Goal: Information Seeking & Learning: Check status

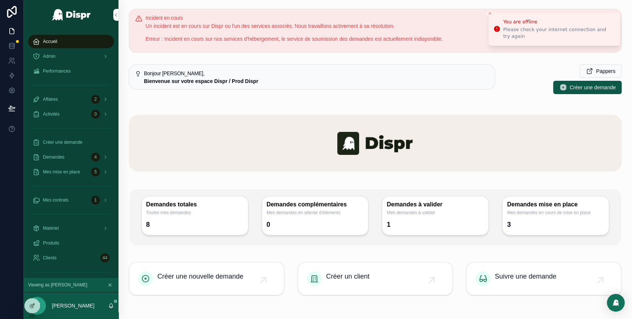
click at [68, 41] on div "Accueil" at bounding box center [71, 42] width 77 height 12
click at [70, 56] on div "Admin" at bounding box center [71, 56] width 77 height 12
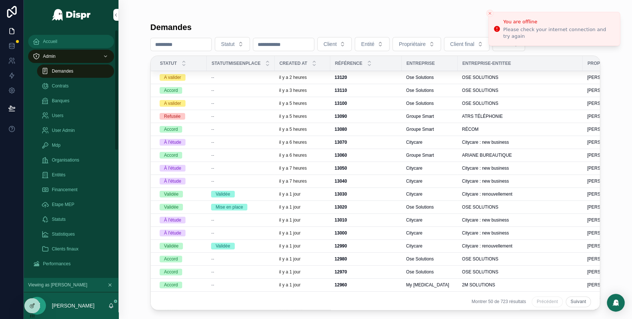
click at [62, 46] on div "Accueil" at bounding box center [71, 42] width 77 height 12
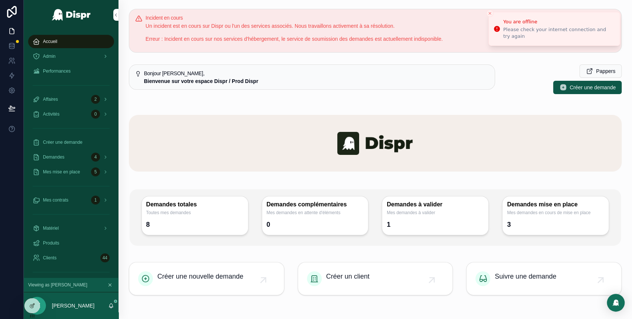
click at [60, 40] on div "Accueil" at bounding box center [71, 42] width 77 height 12
click at [80, 156] on div "Demandes 4" at bounding box center [71, 157] width 77 height 12
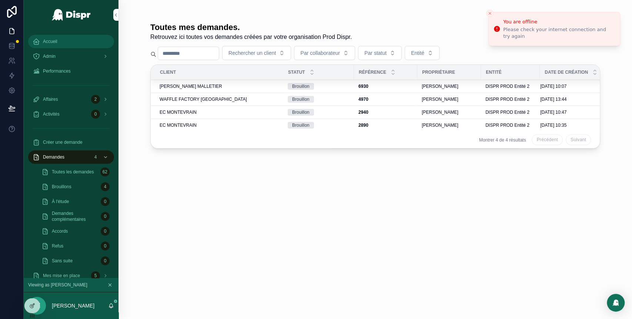
click at [78, 44] on div "Accueil" at bounding box center [71, 42] width 77 height 12
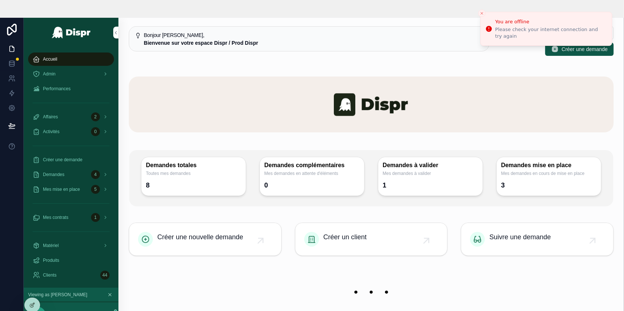
scroll to position [56, 0]
click at [74, 58] on div "Accueil" at bounding box center [71, 59] width 77 height 12
click at [44, 78] on div "Admin" at bounding box center [71, 74] width 77 height 12
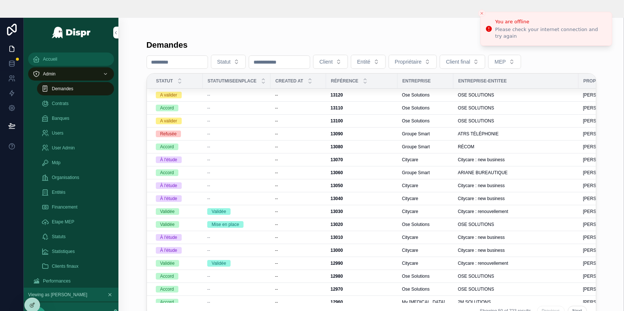
click at [53, 64] on div "Accueil" at bounding box center [71, 59] width 77 height 12
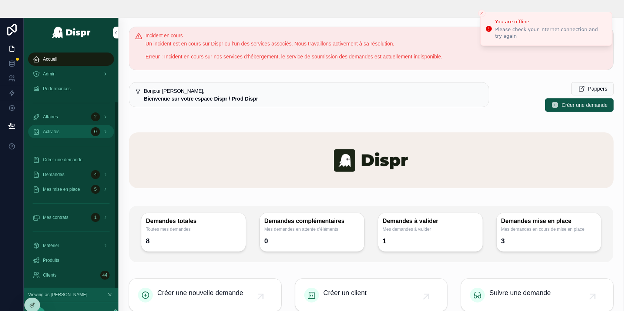
scroll to position [69, 0]
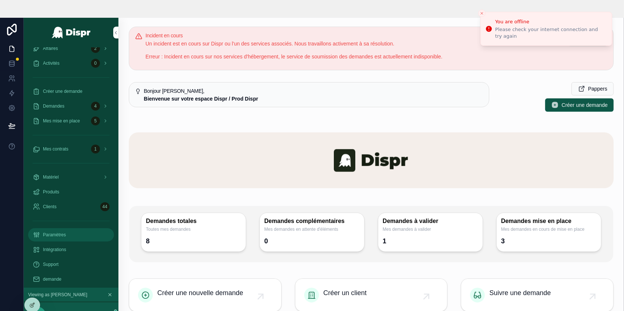
click at [60, 238] on div "Paramètres" at bounding box center [71, 235] width 77 height 12
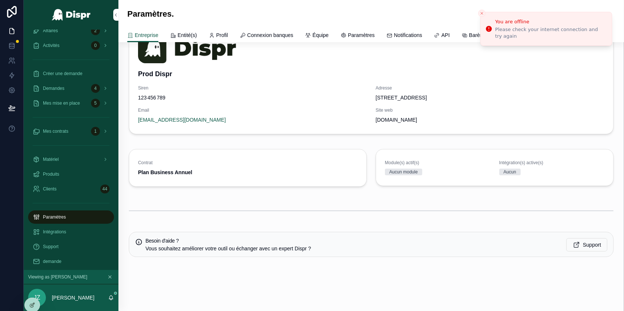
scroll to position [60, 0]
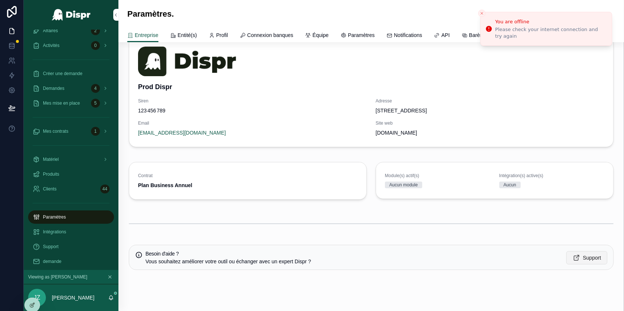
click at [588, 254] on span "Support" at bounding box center [592, 257] width 18 height 7
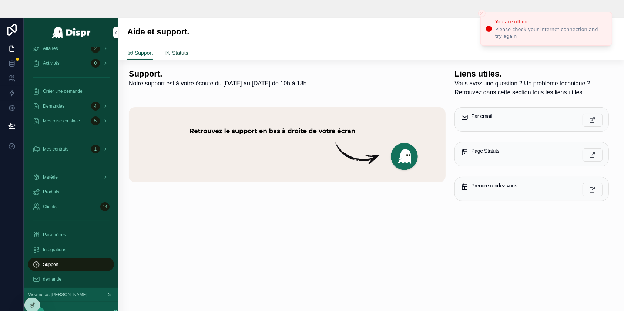
click at [181, 52] on span "Statuts" at bounding box center [180, 52] width 16 height 7
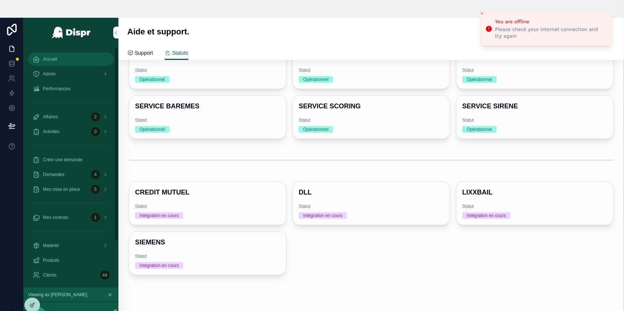
click at [59, 60] on div "Accueil" at bounding box center [71, 59] width 77 height 12
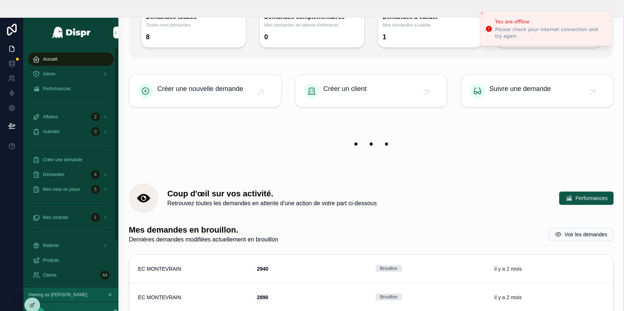
click at [69, 57] on div "Accueil" at bounding box center [71, 59] width 77 height 12
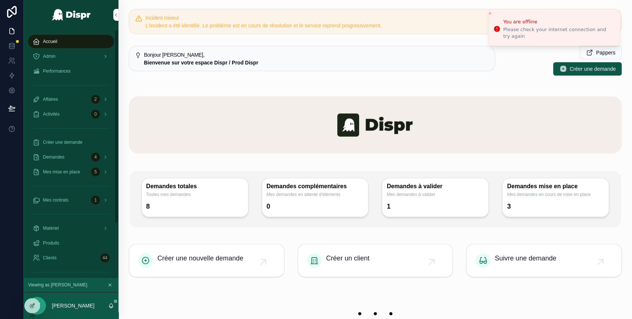
click at [78, 38] on div "Accueil" at bounding box center [71, 42] width 77 height 12
click at [489, 14] on icon "Close toast" at bounding box center [490, 13] width 4 height 4
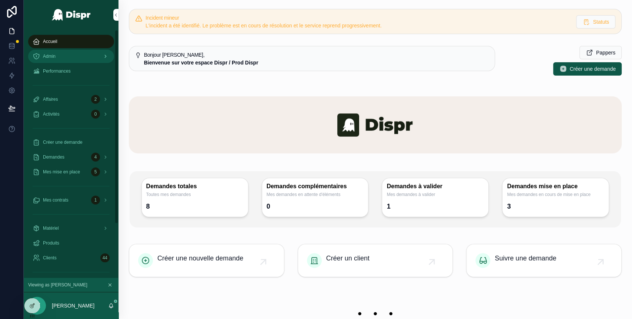
click at [73, 54] on div "Admin" at bounding box center [71, 56] width 77 height 12
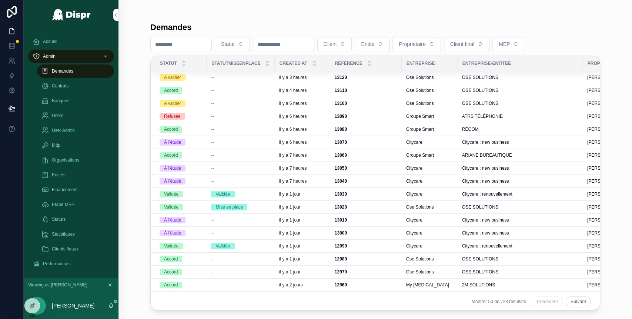
click at [264, 76] on div "--" at bounding box center [240, 77] width 59 height 6
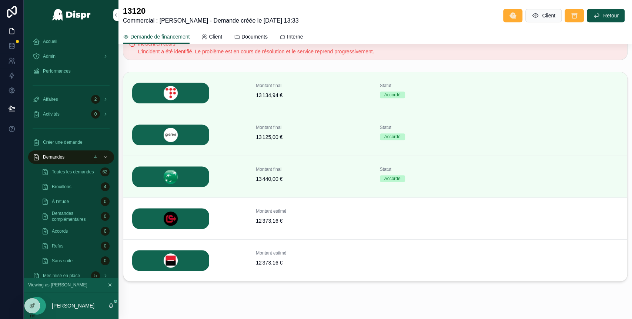
scroll to position [372, 0]
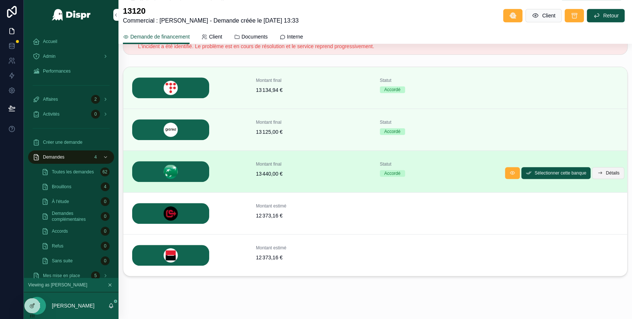
click at [606, 170] on span "Détails" at bounding box center [613, 173] width 14 height 6
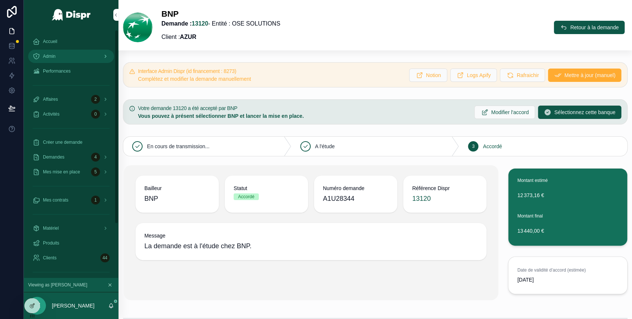
click at [63, 59] on div "Admin" at bounding box center [71, 56] width 77 height 12
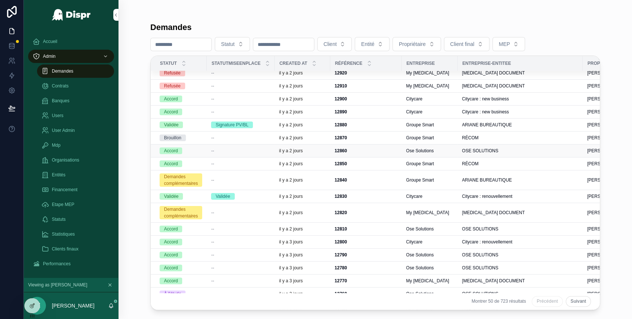
scroll to position [222, 0]
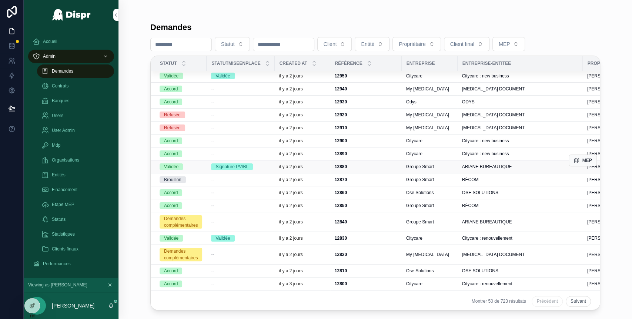
click at [269, 166] on div "Signature PV/BL" at bounding box center [240, 166] width 59 height 7
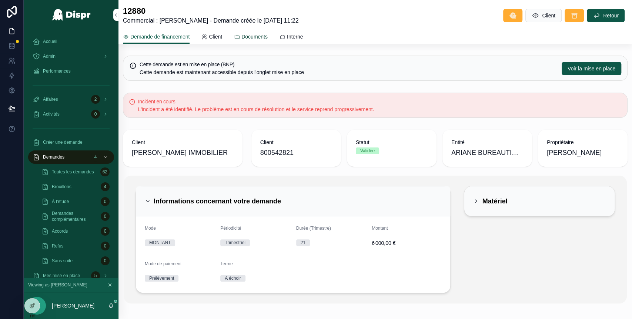
click at [266, 38] on span "Documents" at bounding box center [254, 36] width 26 height 7
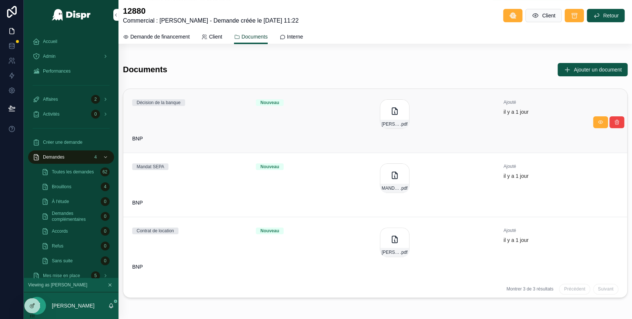
scroll to position [68, 0]
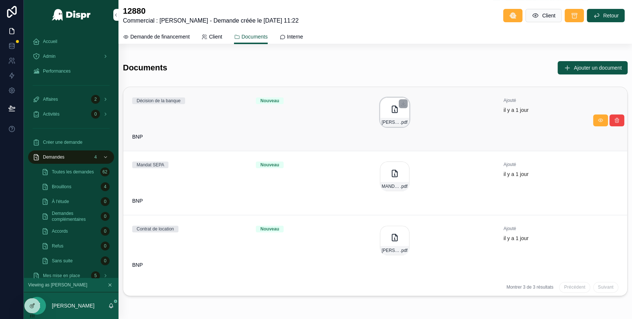
click at [392, 108] on icon "scrollable content" at bounding box center [394, 109] width 5 height 7
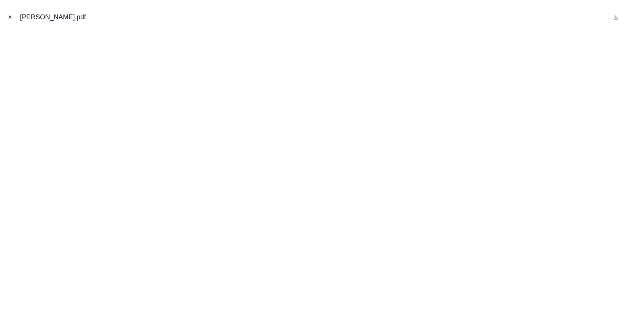
click at [11, 18] on icon "Close modal" at bounding box center [10, 17] width 3 height 3
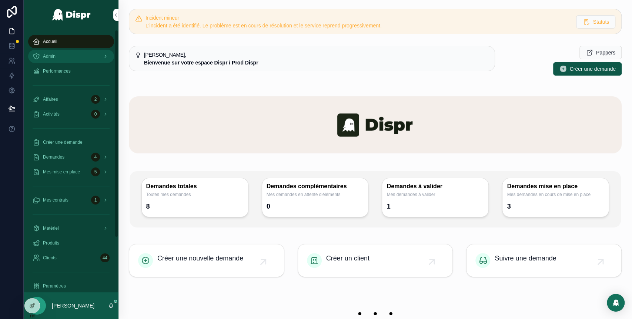
click at [67, 52] on div "Admin" at bounding box center [71, 56] width 77 height 12
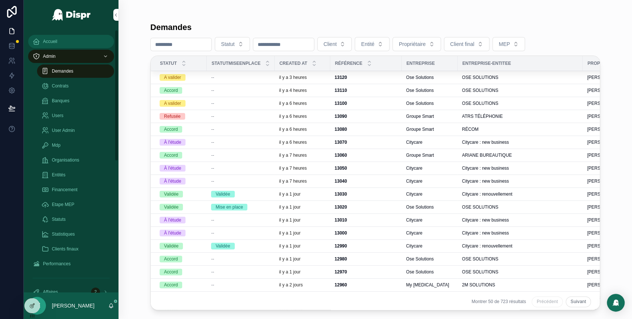
click at [66, 39] on div "Accueil" at bounding box center [71, 42] width 77 height 12
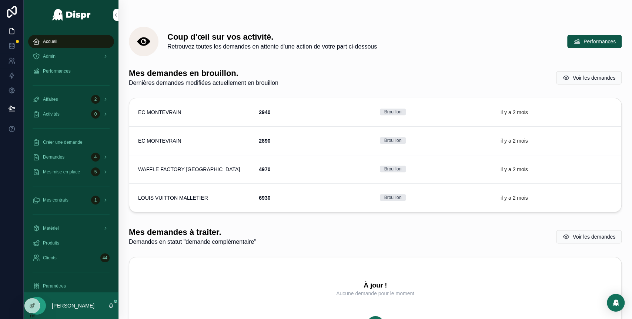
scroll to position [95, 0]
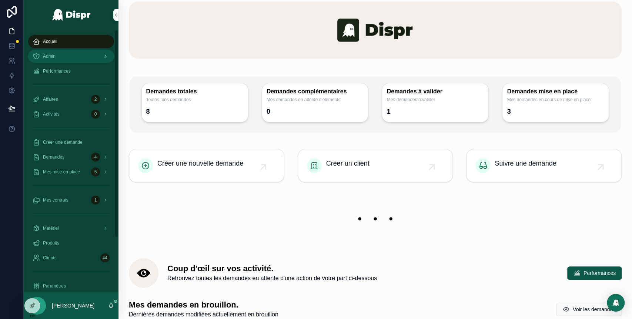
click at [76, 57] on div "Admin" at bounding box center [71, 56] width 77 height 12
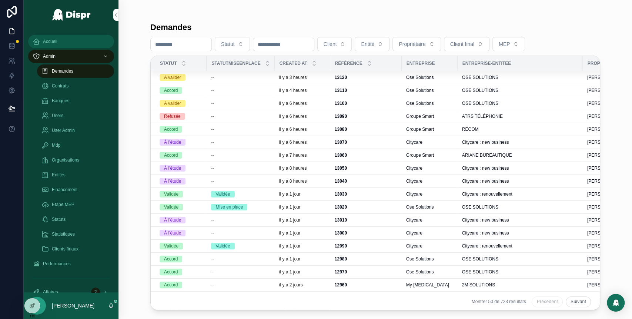
click at [57, 44] on div "Accueil" at bounding box center [71, 42] width 77 height 12
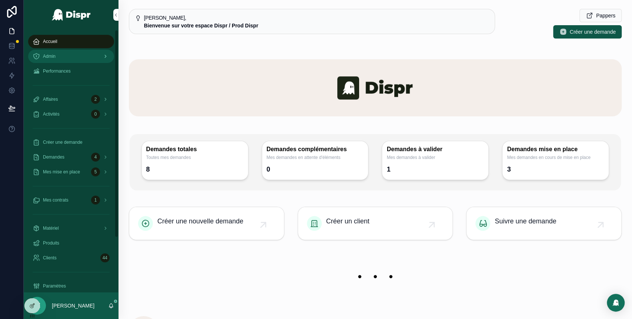
click at [79, 51] on div "Admin" at bounding box center [71, 56] width 77 height 12
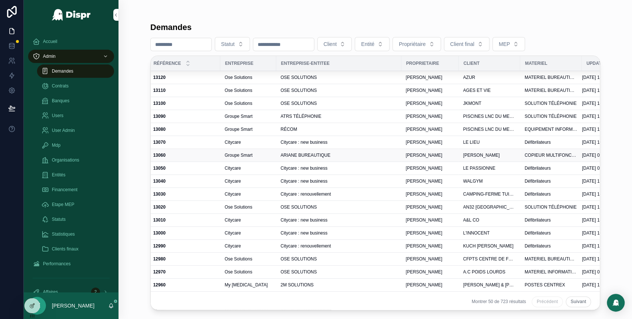
scroll to position [0, 237]
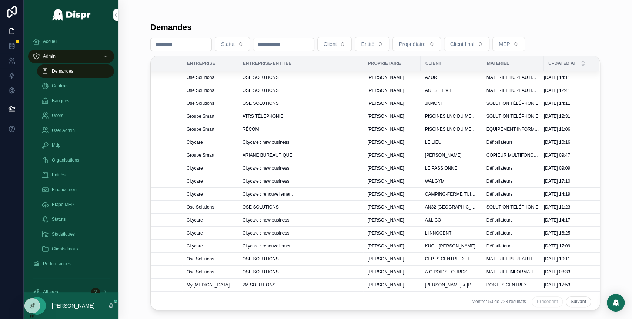
click at [295, 42] on input "number" at bounding box center [283, 44] width 61 height 10
paste input "*********"
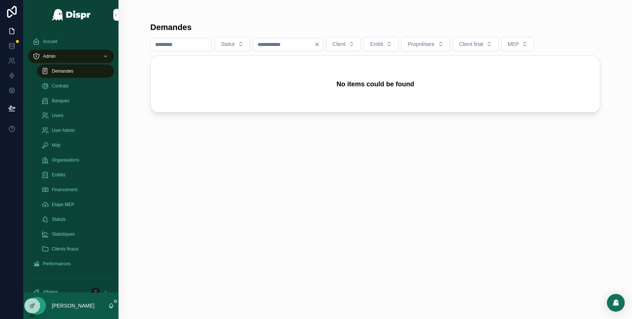
type input "*********"
drag, startPoint x: 309, startPoint y: 45, endPoint x: 263, endPoint y: 45, distance: 45.9
click at [263, 45] on div "Statut ********* Client Entité Propriétaire Client final MEP" at bounding box center [375, 44] width 450 height 14
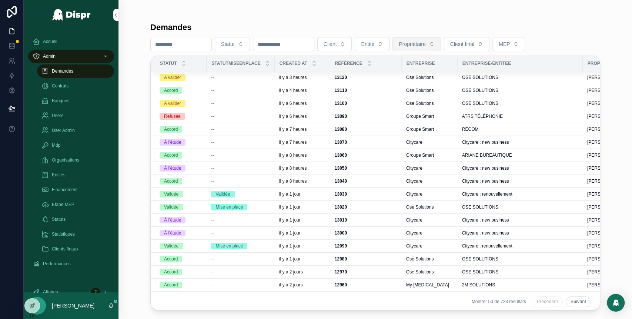
click at [426, 45] on span "Propriétaire" at bounding box center [412, 43] width 27 height 7
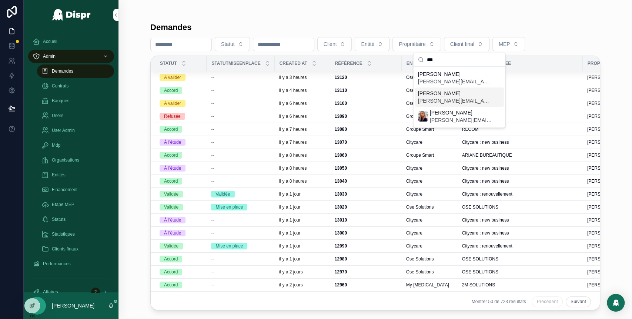
type input "***"
click at [452, 94] on span "[PERSON_NAME]" at bounding box center [455, 93] width 74 height 7
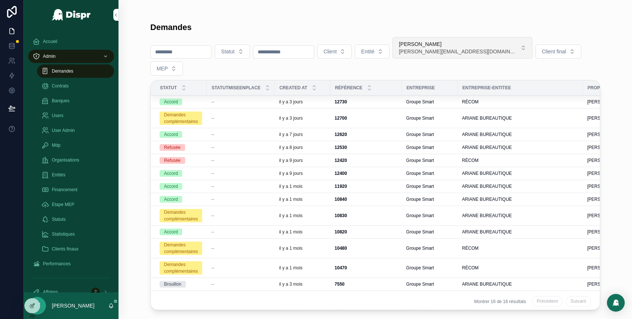
click at [495, 50] on span "julie.senrent@groupe-smart.com" at bounding box center [458, 51] width 119 height 7
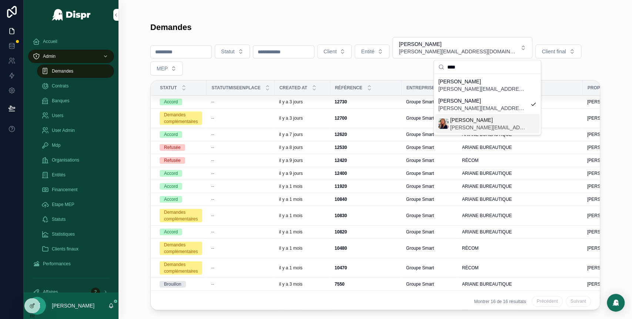
type input "****"
click at [485, 125] on span "julie.elissetche@groupe-smart.com" at bounding box center [488, 127] width 77 height 7
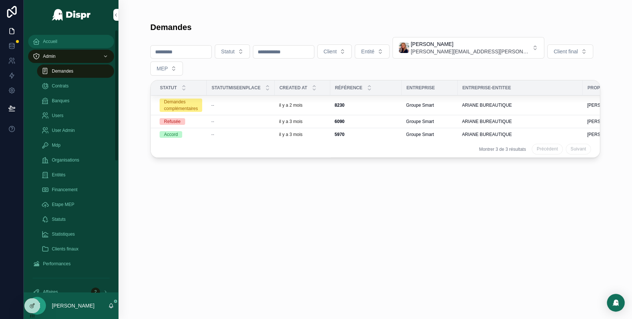
click at [51, 44] on span "Accueil" at bounding box center [50, 42] width 14 height 6
